Goal: Transaction & Acquisition: Purchase product/service

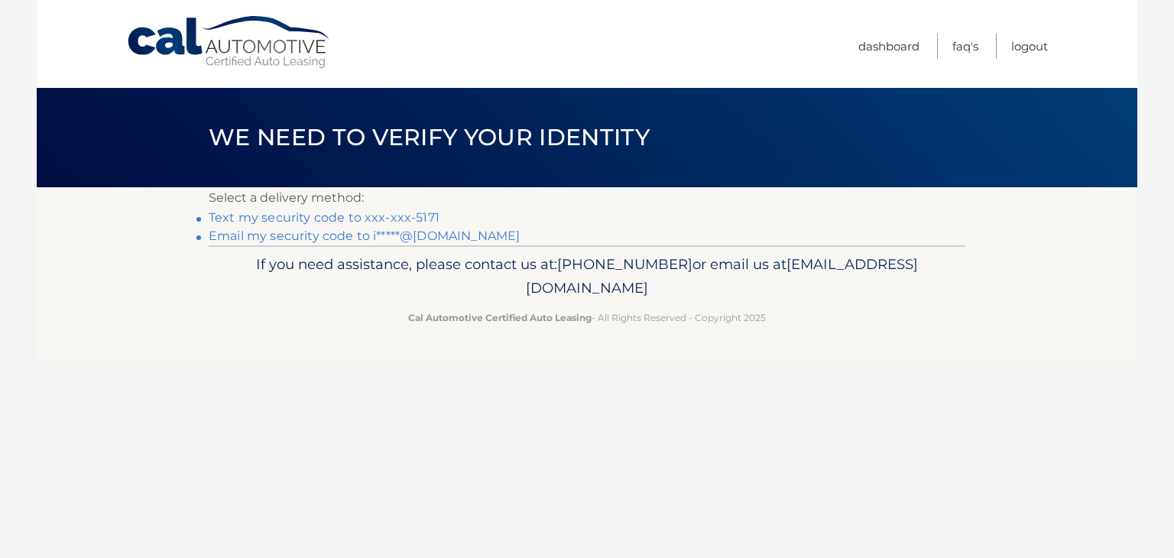
click at [361, 214] on link "Text my security code to xxx-xxx-5171" at bounding box center [324, 217] width 231 height 15
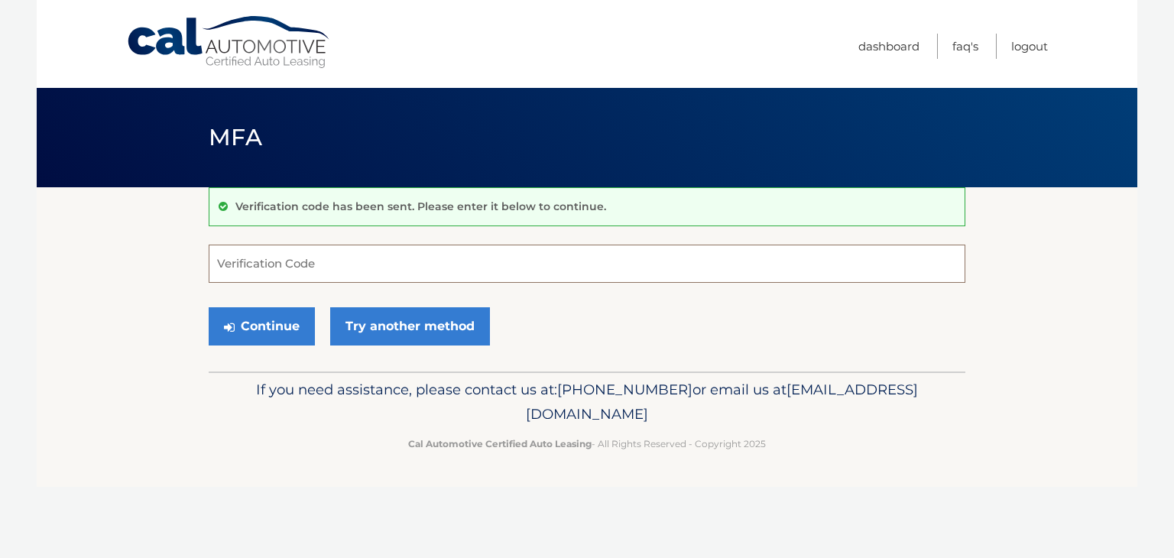
click at [468, 271] on input "Verification Code" at bounding box center [587, 264] width 756 height 38
type input "913396"
click at [239, 329] on button "Continue" at bounding box center [262, 326] width 106 height 38
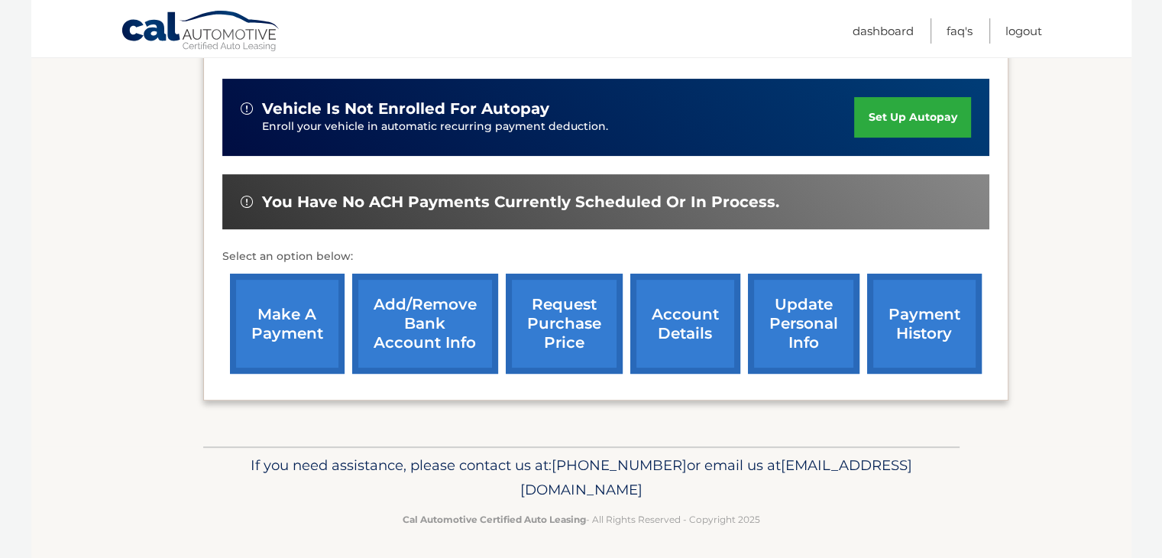
scroll to position [367, 0]
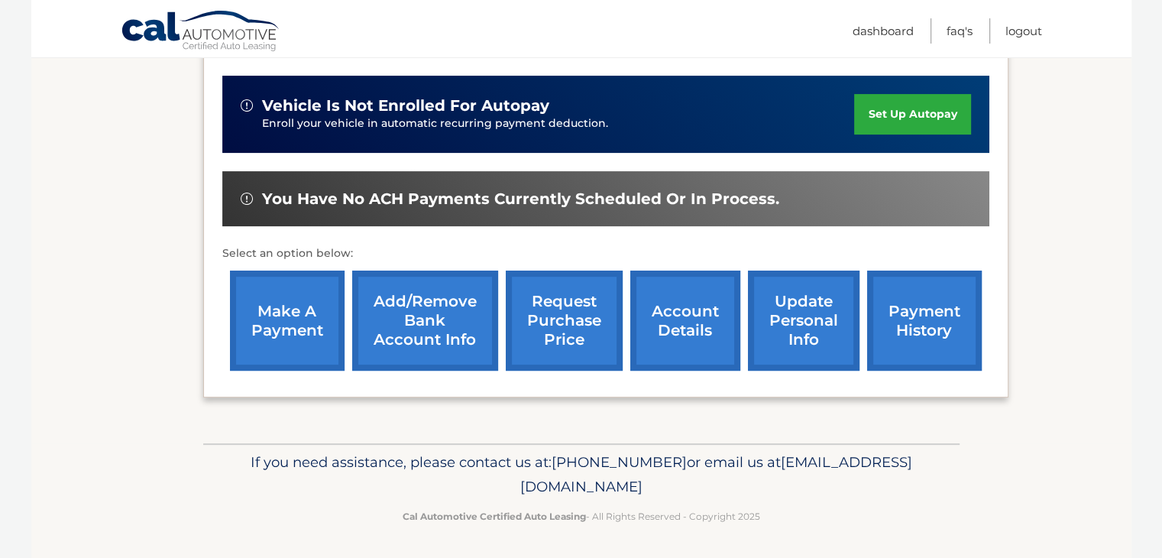
click at [306, 303] on link "make a payment" at bounding box center [287, 321] width 115 height 100
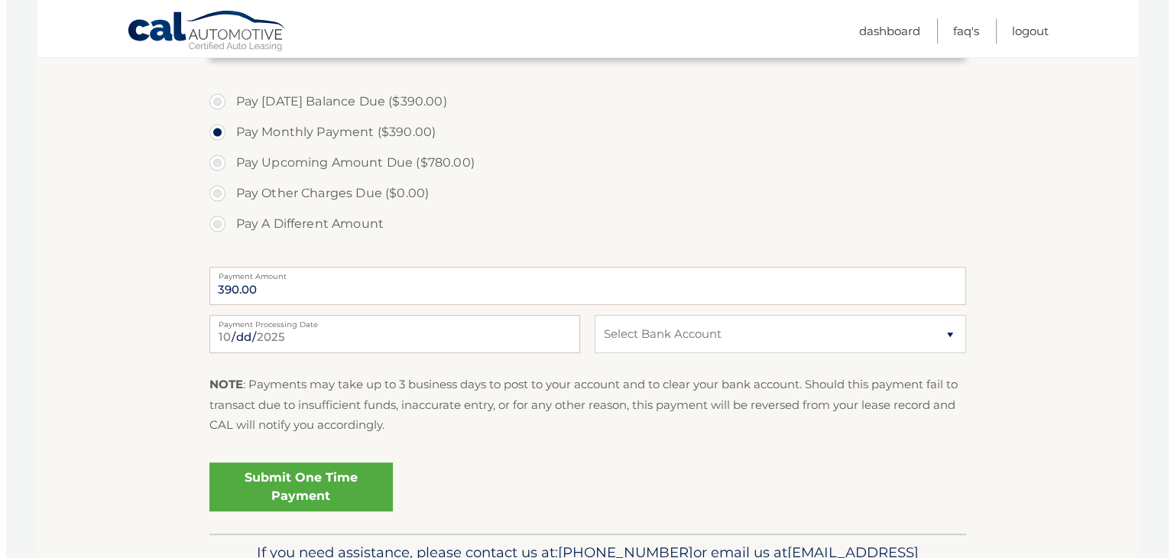
scroll to position [535, 0]
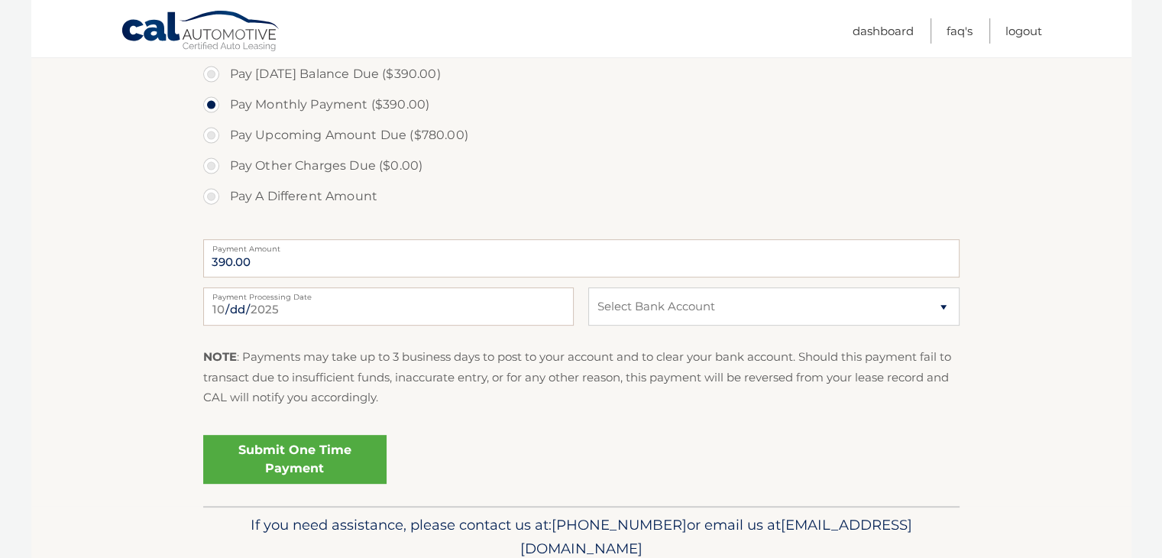
click at [310, 455] on link "Submit One Time Payment" at bounding box center [294, 459] width 183 height 49
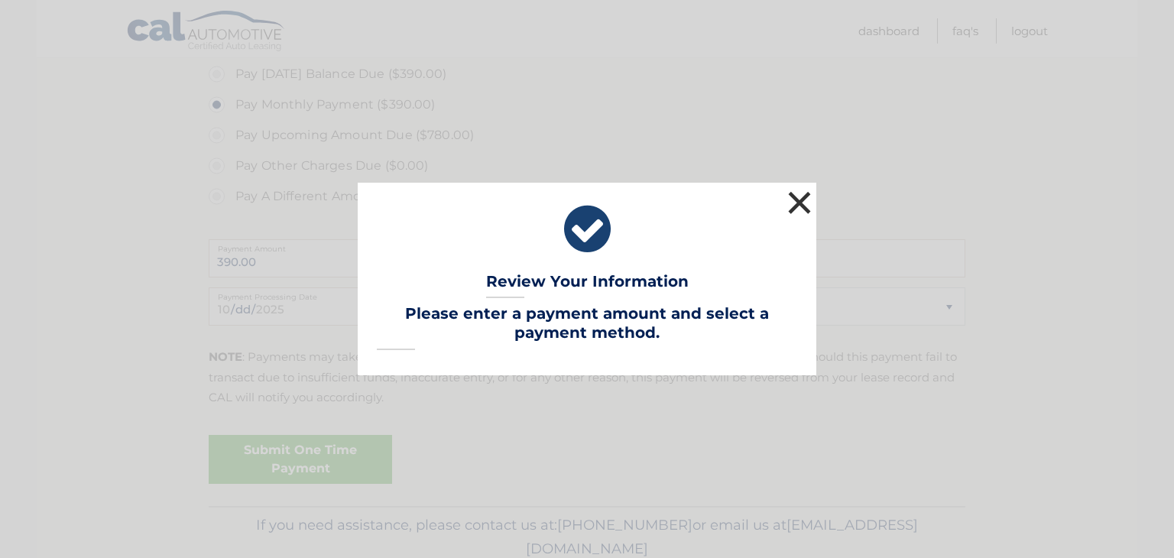
click at [798, 210] on button "×" at bounding box center [799, 202] width 31 height 31
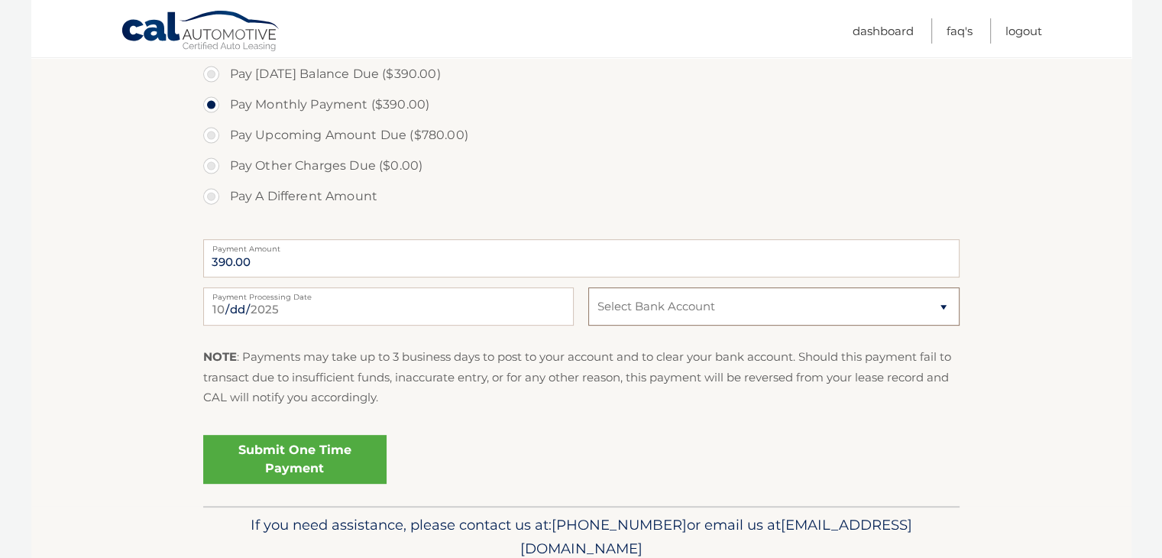
click at [925, 306] on select "Select Bank Account Checking JPMORGAN CHASE BANK, NA *****9639 Checking BANK OF…" at bounding box center [773, 306] width 371 height 38
select select "Yzk2ZTg0NTgtOWNhMC00MjJmLTg0YTgtNzYwMjMwNmVlYzdm"
click at [588, 287] on select "Select Bank Account Checking JPMORGAN CHASE BANK, NA *****9639 Checking BANK OF…" at bounding box center [773, 306] width 371 height 38
click at [280, 458] on link "Submit One Time Payment" at bounding box center [294, 459] width 183 height 49
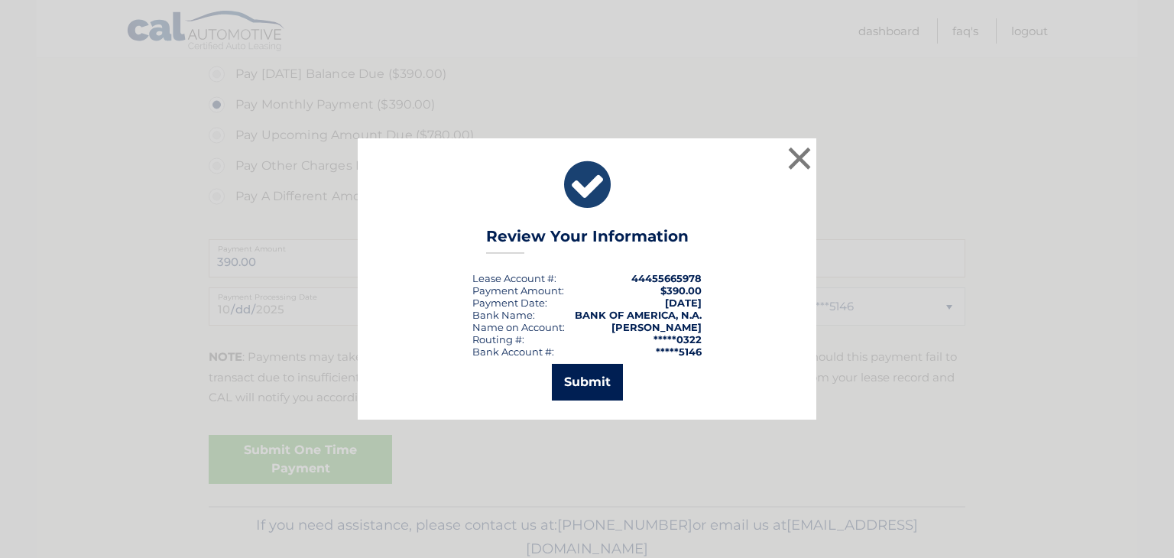
click at [587, 377] on button "Submit" at bounding box center [587, 382] width 71 height 37
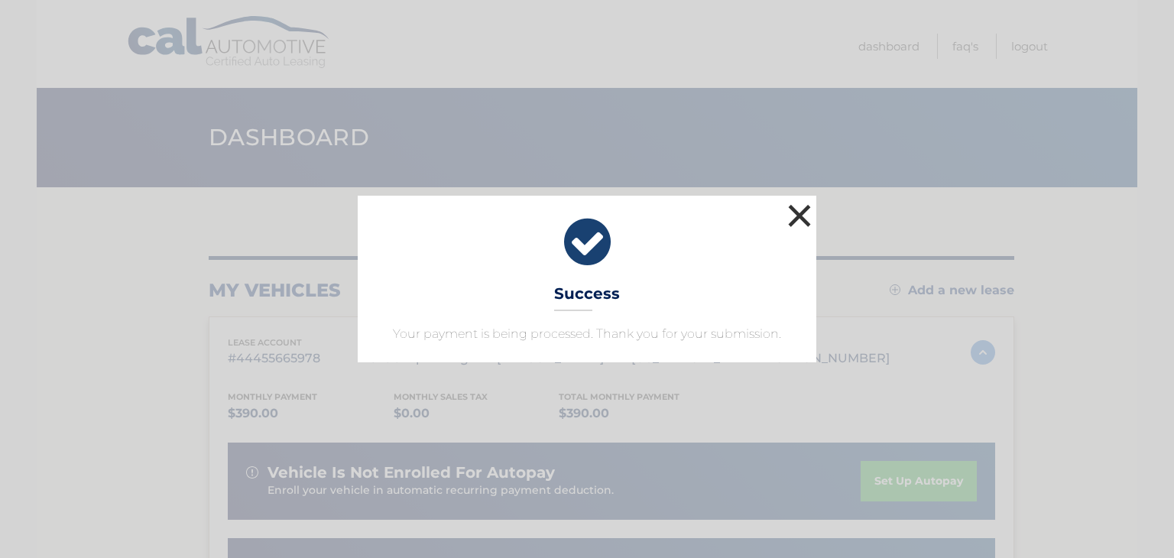
click at [802, 223] on button "×" at bounding box center [799, 215] width 31 height 31
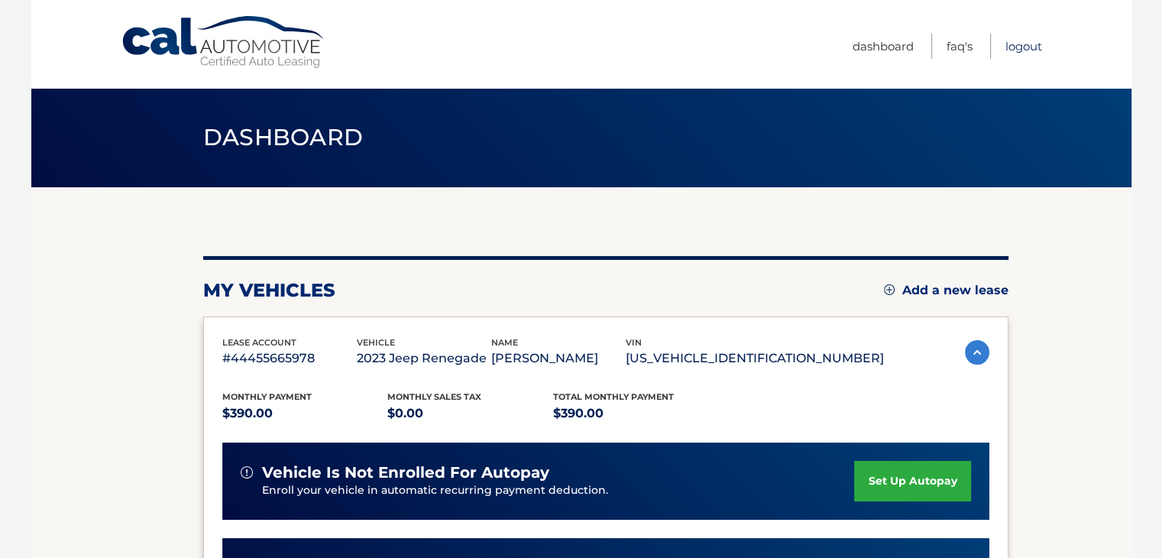
click at [1030, 52] on link "Logout" at bounding box center [1024, 46] width 37 height 25
